Goal: Task Accomplishment & Management: Complete application form

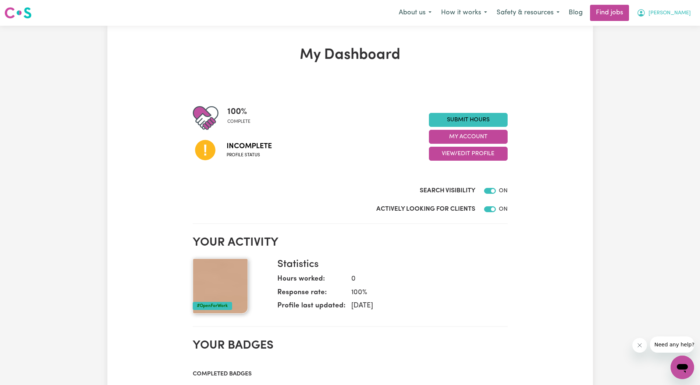
click at [642, 12] on icon "My Account" at bounding box center [641, 12] width 2 height 3
click at [662, 24] on link "My Account" at bounding box center [666, 29] width 58 height 14
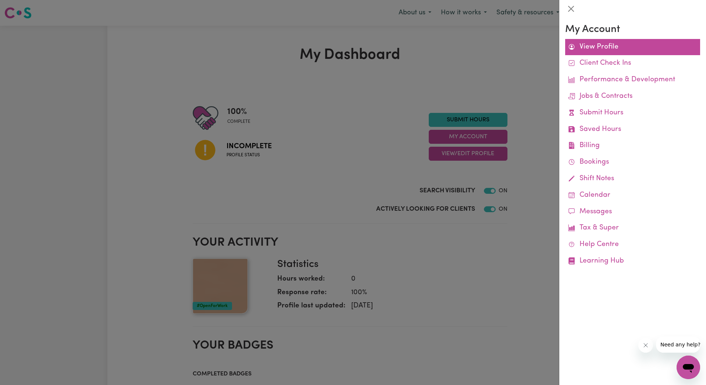
click at [582, 42] on link "View Profile" at bounding box center [632, 47] width 135 height 17
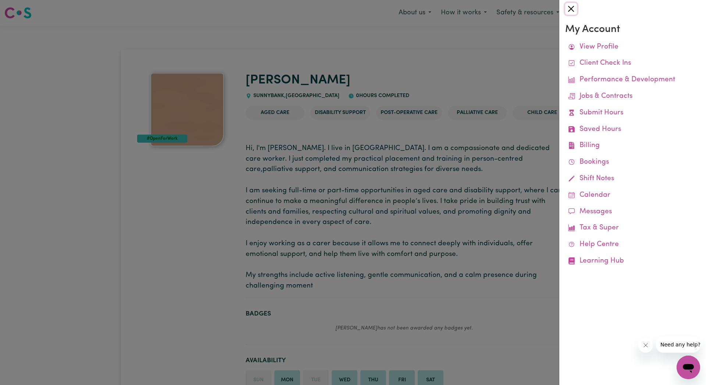
click at [567, 7] on button "Close" at bounding box center [571, 9] width 12 height 12
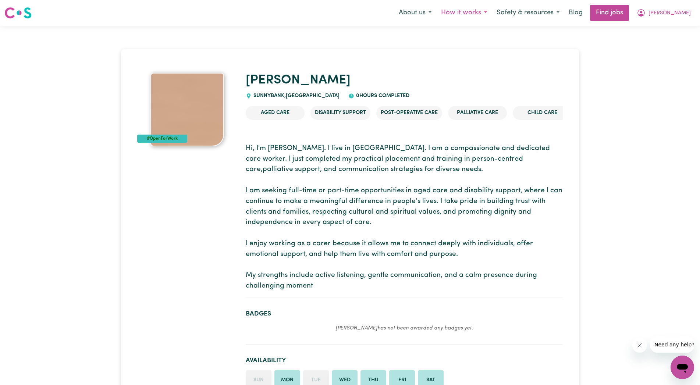
click at [475, 11] on button "How it works" at bounding box center [464, 12] width 56 height 15
click at [542, 11] on button "Safety & resources" at bounding box center [528, 12] width 72 height 15
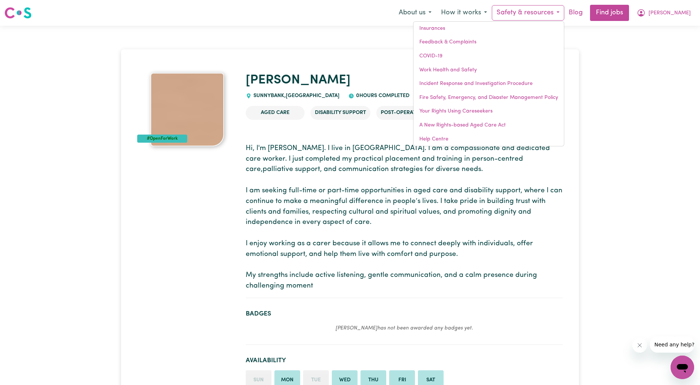
click at [587, 12] on link "Blog" at bounding box center [575, 13] width 23 height 16
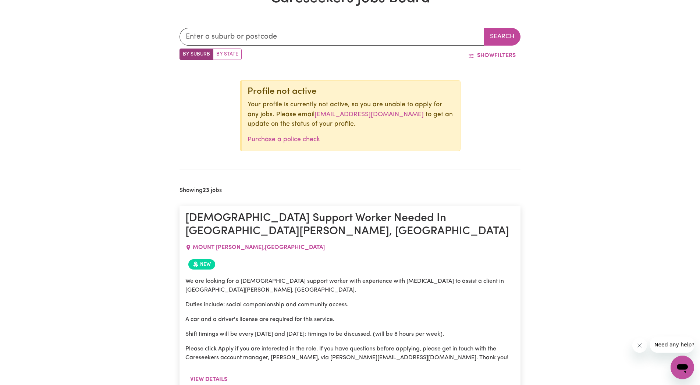
scroll to position [215, 0]
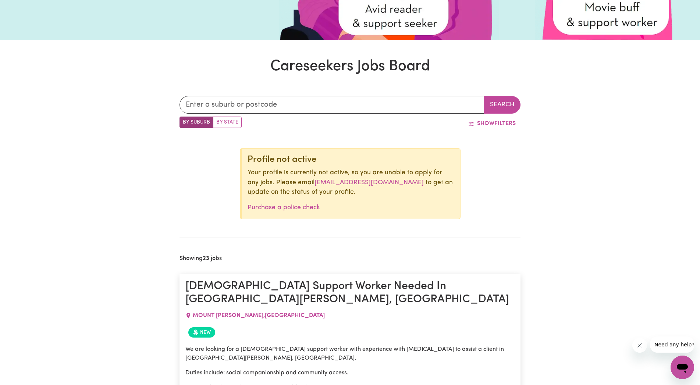
click at [330, 182] on link "onboarding@careseekers.com.au" at bounding box center [368, 182] width 109 height 6
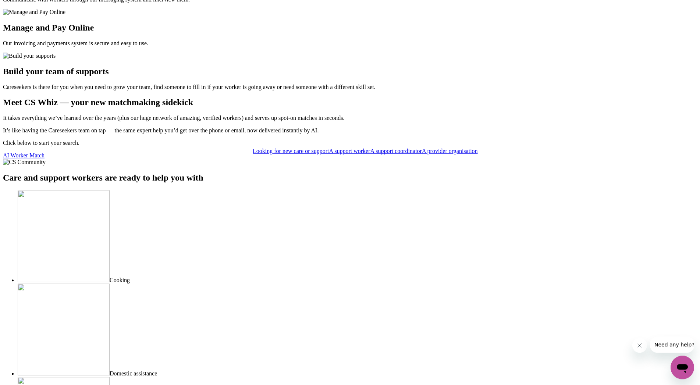
scroll to position [3038, 0]
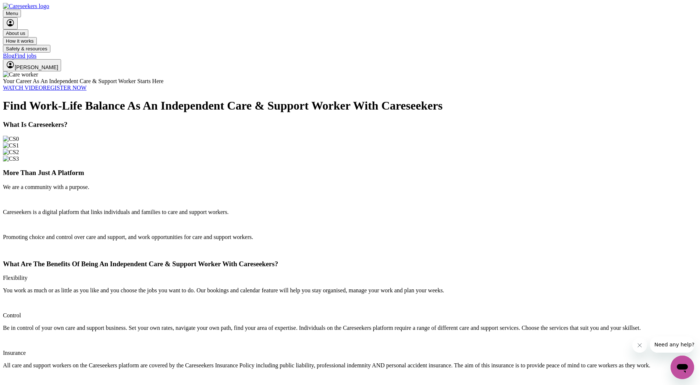
click at [87, 91] on link "REGISTER NOW" at bounding box center [65, 88] width 44 height 6
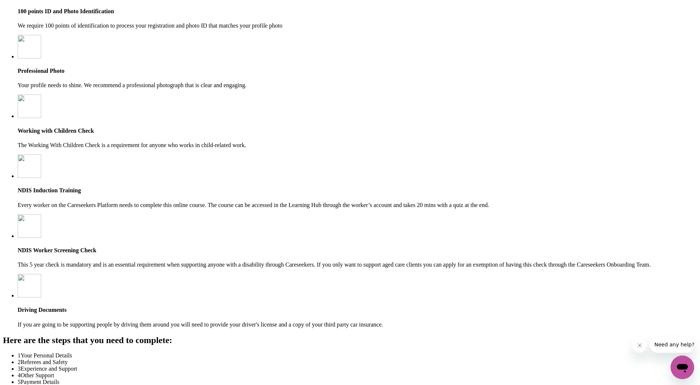
scroll to position [525, 0]
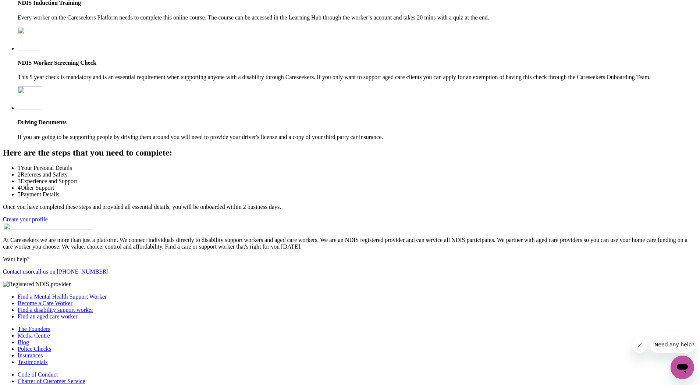
click at [48, 222] on link "Create your profile" at bounding box center [25, 219] width 45 height 6
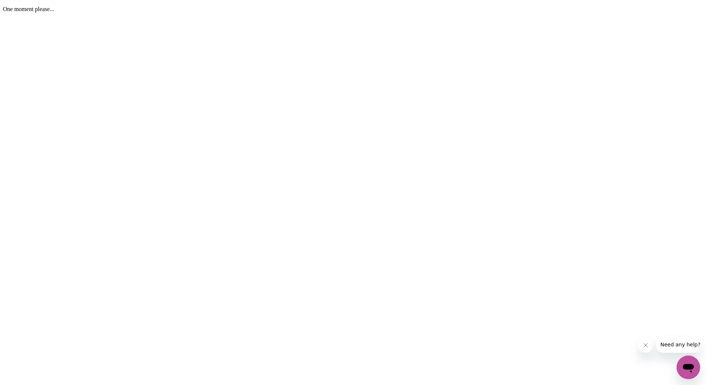
select select "[DEMOGRAPHIC_DATA]"
select select "Australian PR"
select select "Studying a healthcare related degree or qualification"
select select "42"
select select "55"
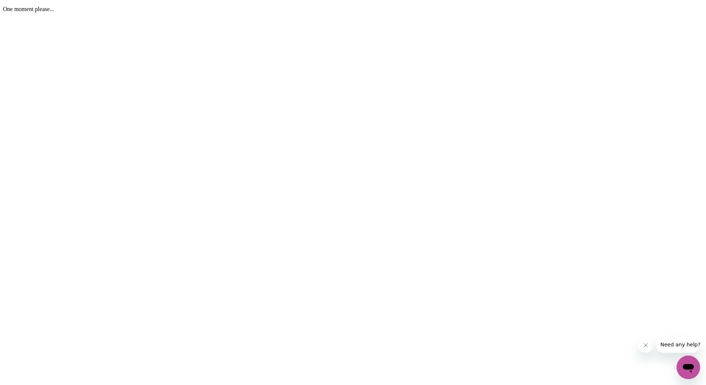
select select "65"
select select "85"
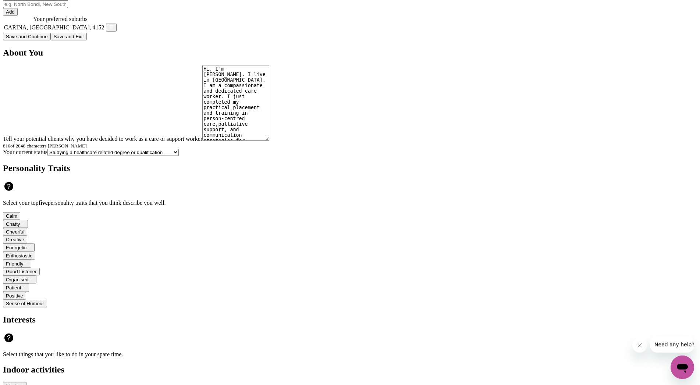
scroll to position [713, 0]
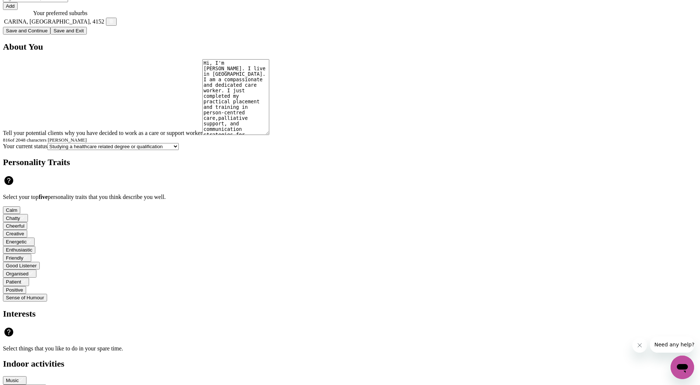
click at [18, 10] on button "Add" at bounding box center [10, 6] width 15 height 8
drag, startPoint x: 282, startPoint y: 241, endPoint x: 312, endPoint y: 242, distance: 30.2
click at [105, 26] on td "CARINA, [GEOGRAPHIC_DATA], 4152" at bounding box center [54, 21] width 101 height 9
click at [114, 24] on icon "button" at bounding box center [111, 21] width 5 height 5
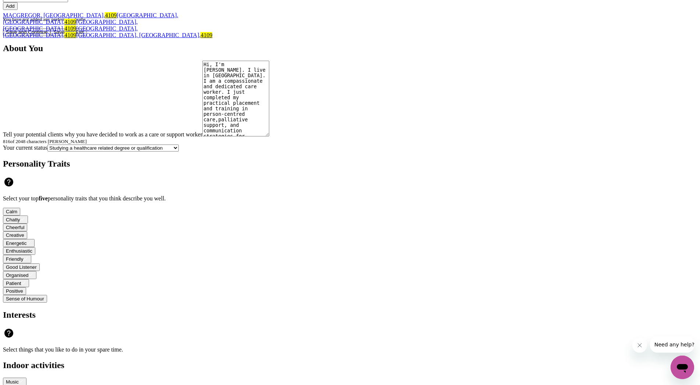
click at [138, 32] on span "[GEOGRAPHIC_DATA], [GEOGRAPHIC_DATA], 4109" at bounding box center [70, 25] width 135 height 13
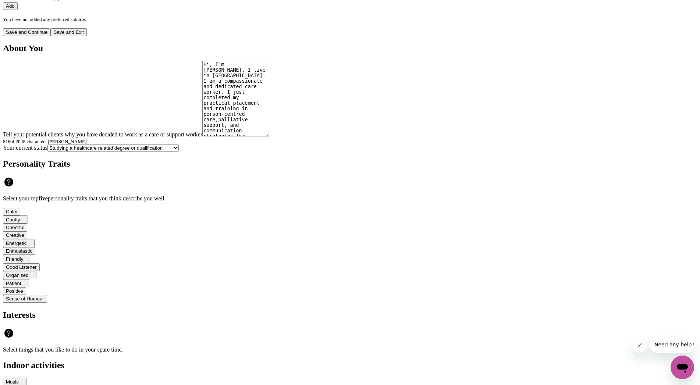
type input "[GEOGRAPHIC_DATA], [GEOGRAPHIC_DATA], 4109"
click at [50, 36] on button "Save and Continue" at bounding box center [26, 32] width 47 height 8
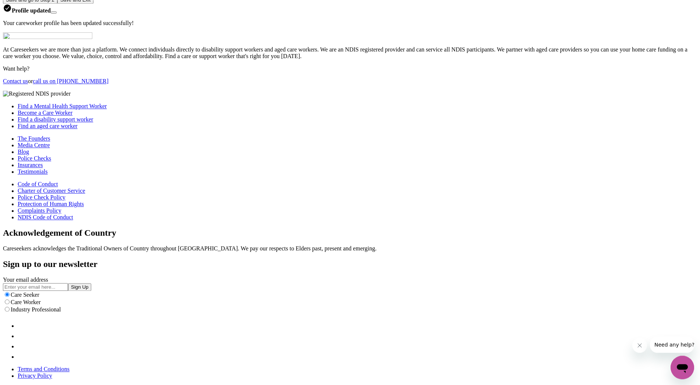
scroll to position [1846, 0]
click at [93, 32] on button "Save and Exit" at bounding box center [75, 29] width 36 height 8
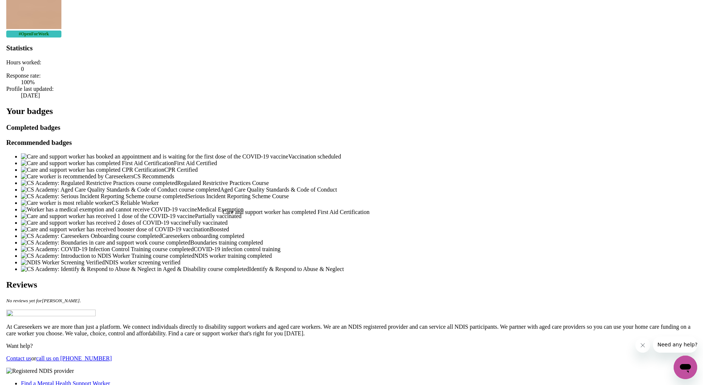
scroll to position [75, 0]
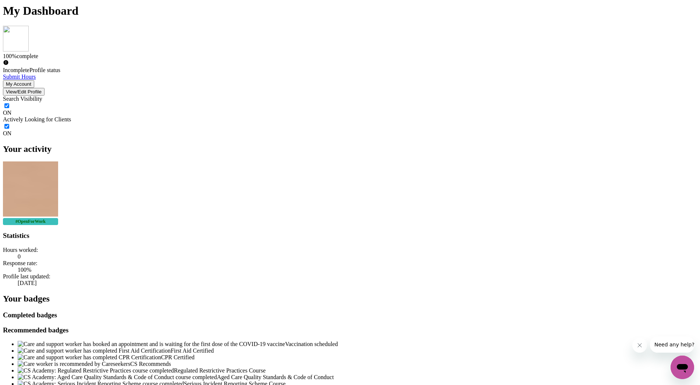
click at [34, 80] on button "My Account" at bounding box center [18, 84] width 31 height 8
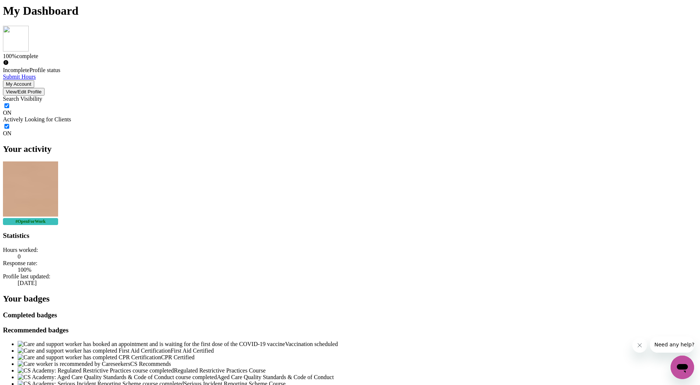
click at [8, 65] on icon at bounding box center [6, 62] width 5 height 5
click at [34, 80] on button "My Account" at bounding box center [18, 84] width 31 height 8
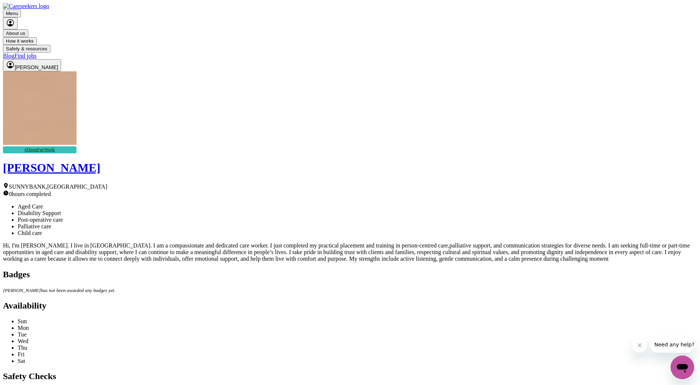
click at [76, 125] on img at bounding box center [40, 108] width 74 height 74
click at [76, 132] on img at bounding box center [40, 108] width 74 height 74
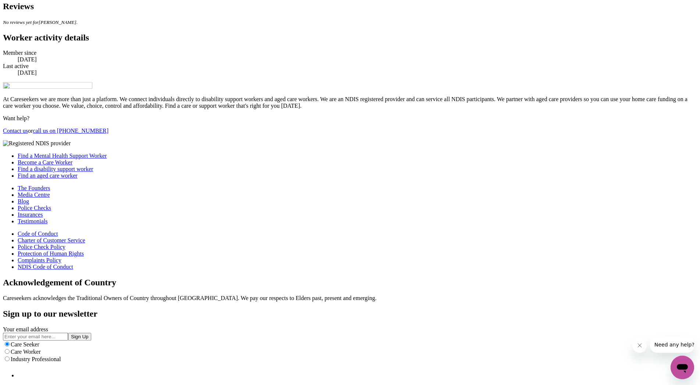
scroll to position [1125, 0]
